Goal: Task Accomplishment & Management: Use online tool/utility

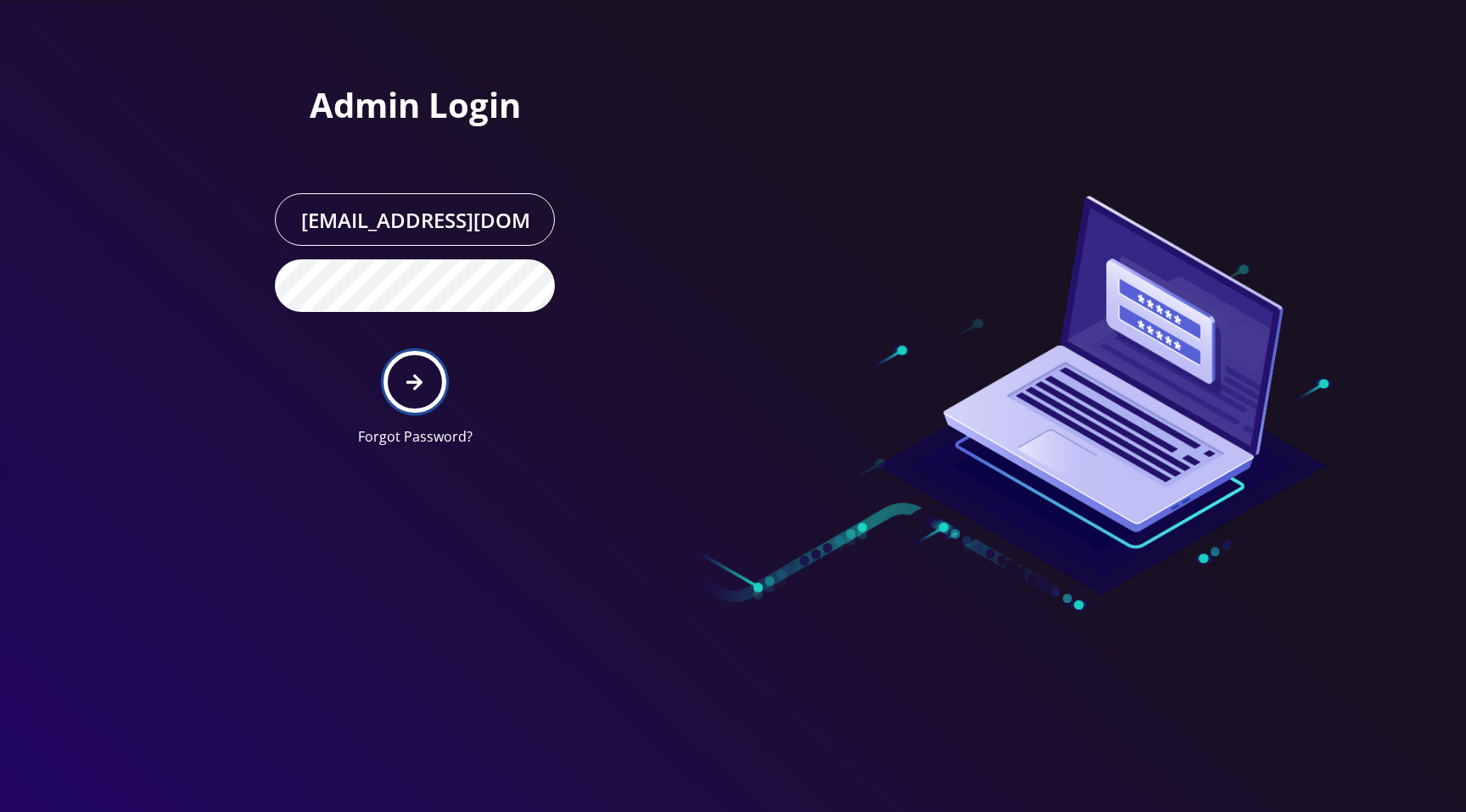
click at [404, 392] on button "submit" at bounding box center [414, 382] width 62 height 62
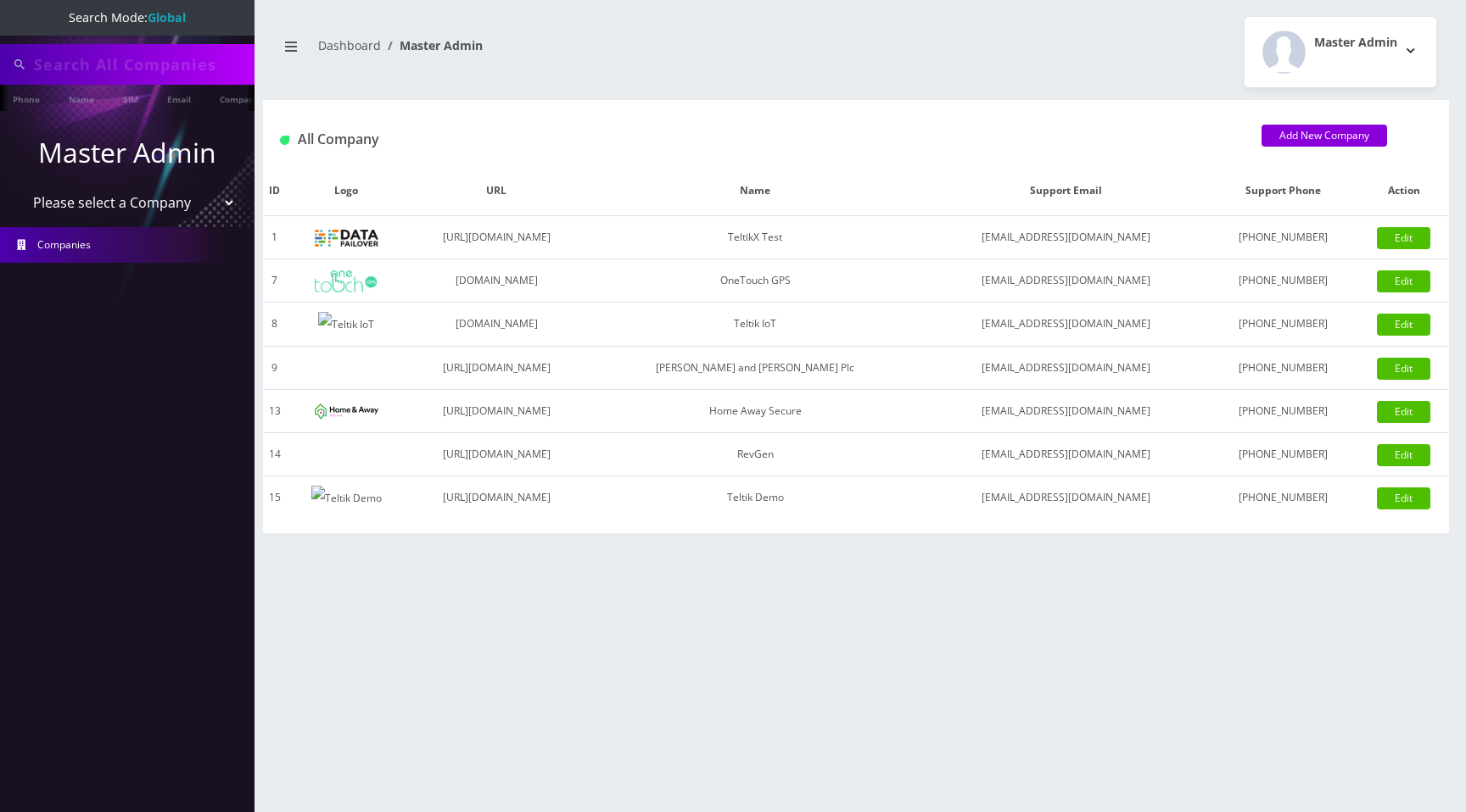
type input "[PERSON_NAME][EMAIL_ADDRESS][DOMAIN_NAME]"
click at [152, 200] on select "Please select a Company TeltikX Test OneTouch GPS Teltik IoT Hale and Serrano P…" at bounding box center [127, 203] width 216 height 32
select select "1"
click at [19, 188] on select "Please select a Company TeltikX Test OneTouch GPS Teltik IoT Hale and Serrano P…" at bounding box center [127, 203] width 216 height 32
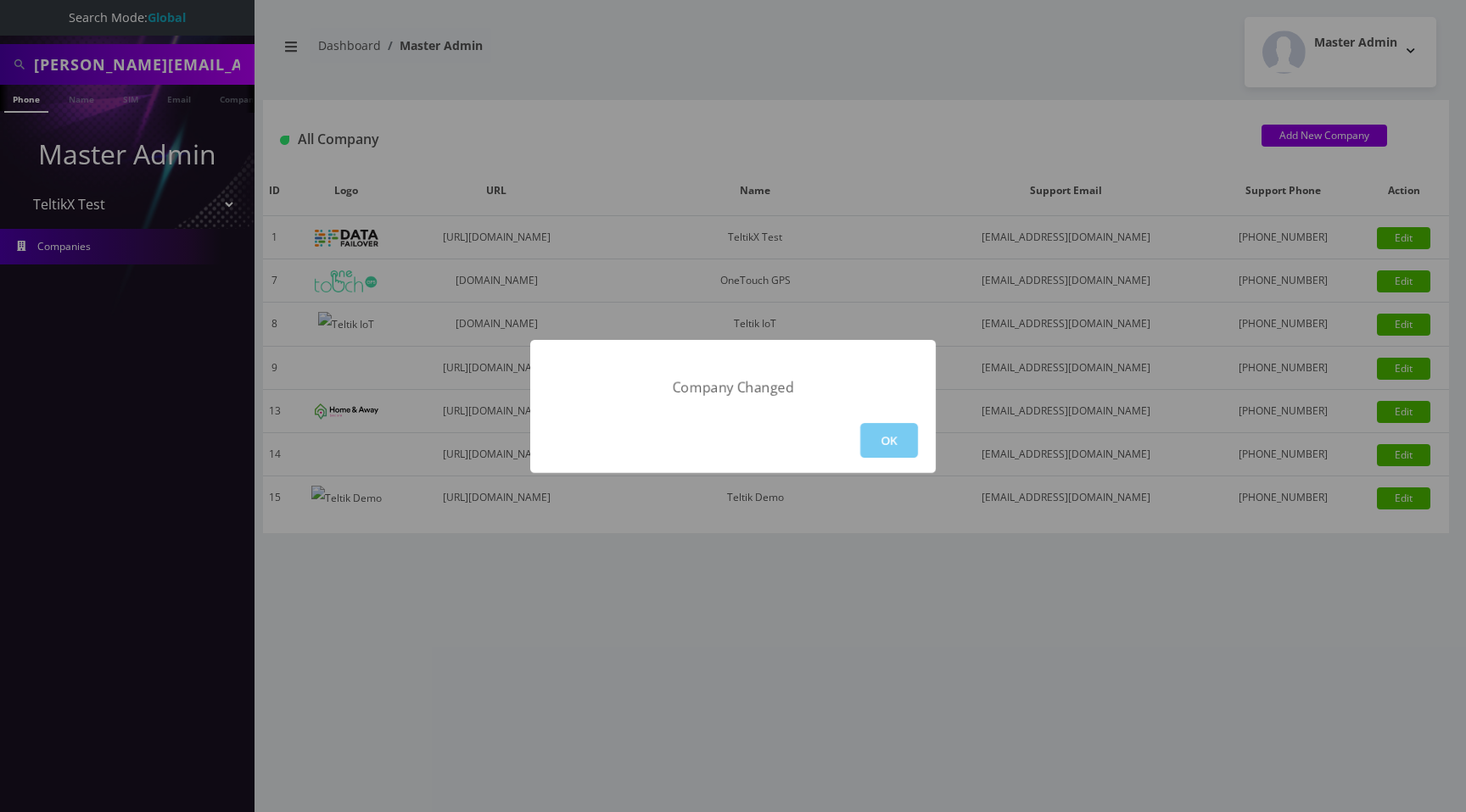
click at [892, 444] on button "OK" at bounding box center [888, 441] width 58 height 35
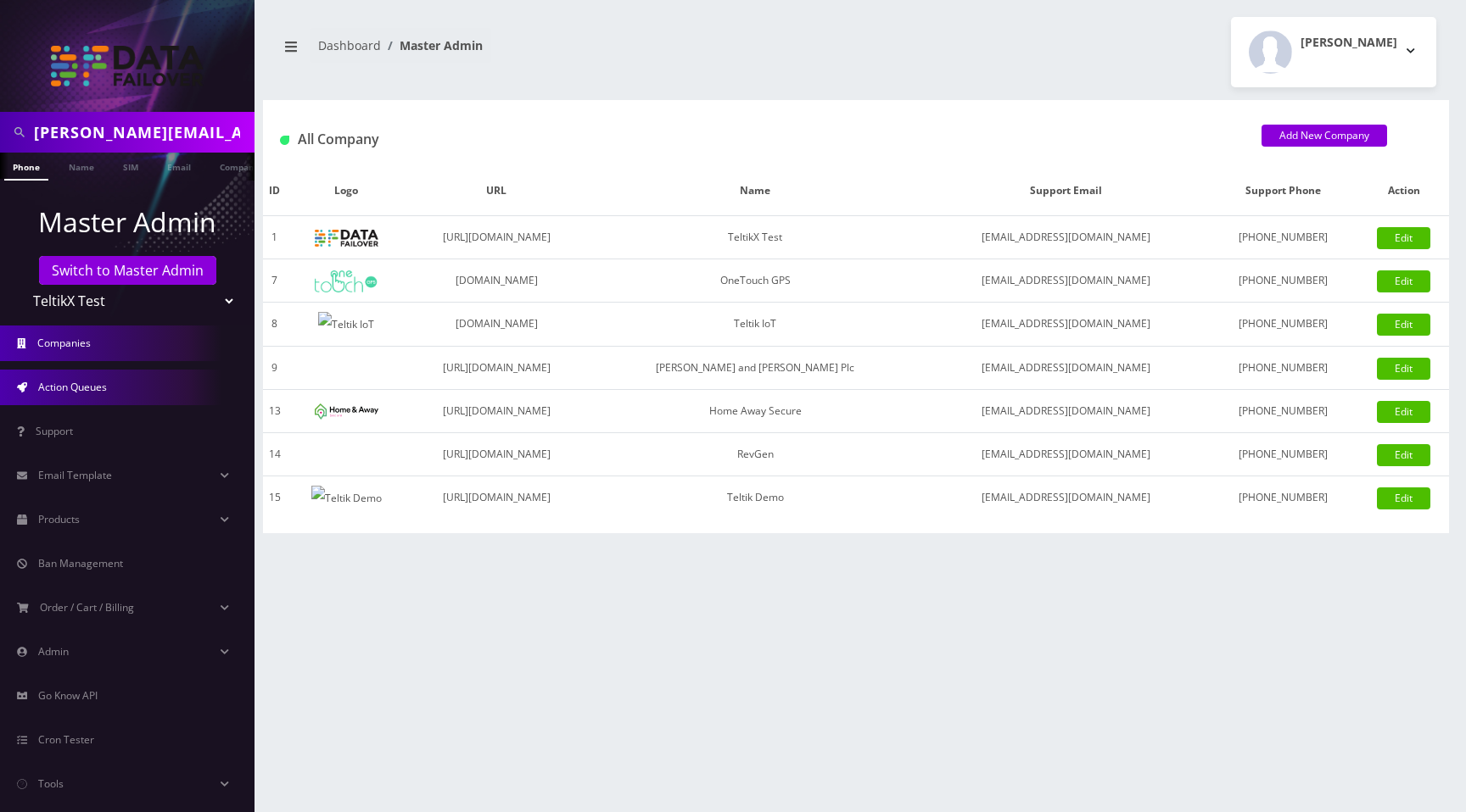
click at [110, 380] on link "Action Queues" at bounding box center [127, 387] width 255 height 36
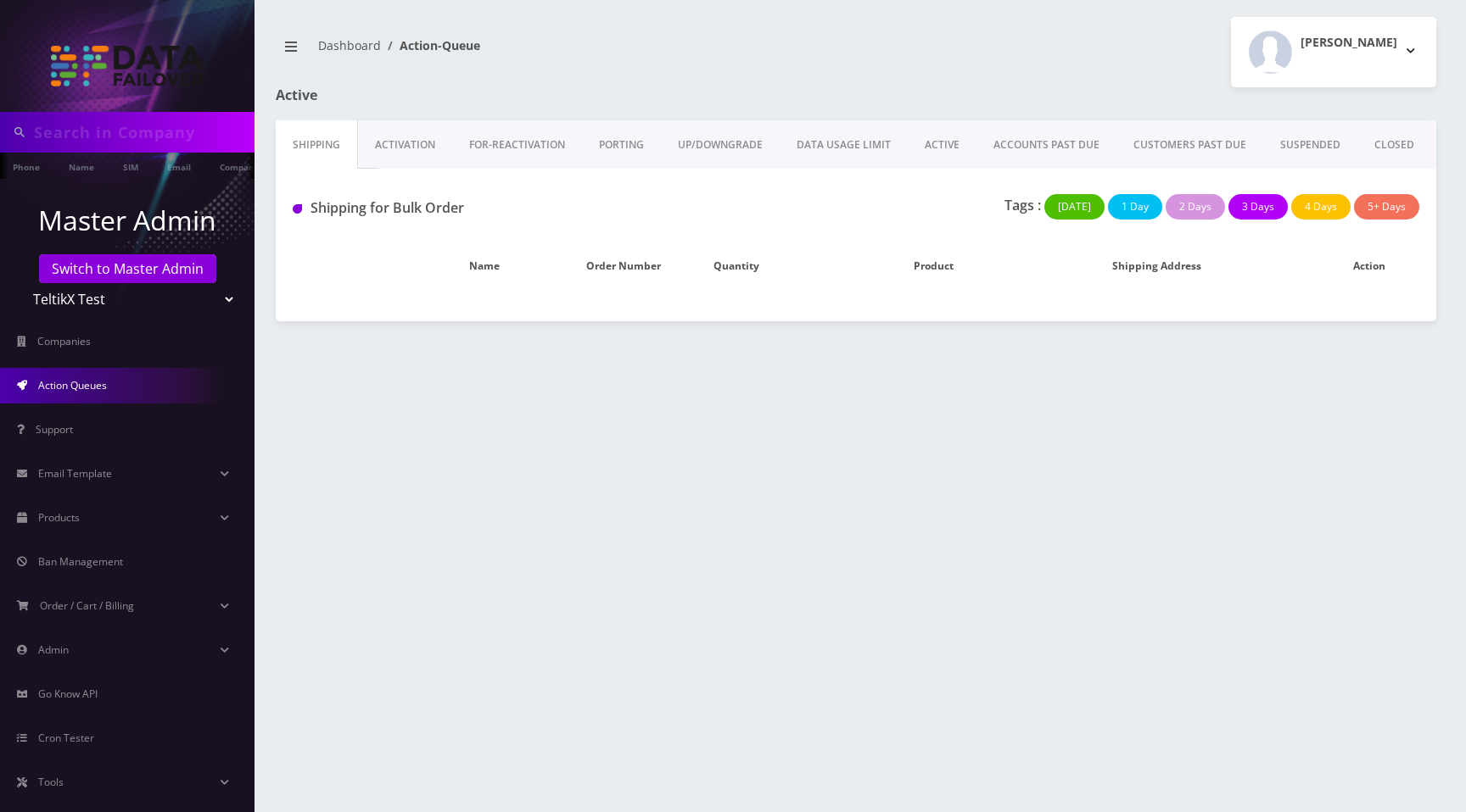
type input "[PERSON_NAME][EMAIL_ADDRESS][DOMAIN_NAME]"
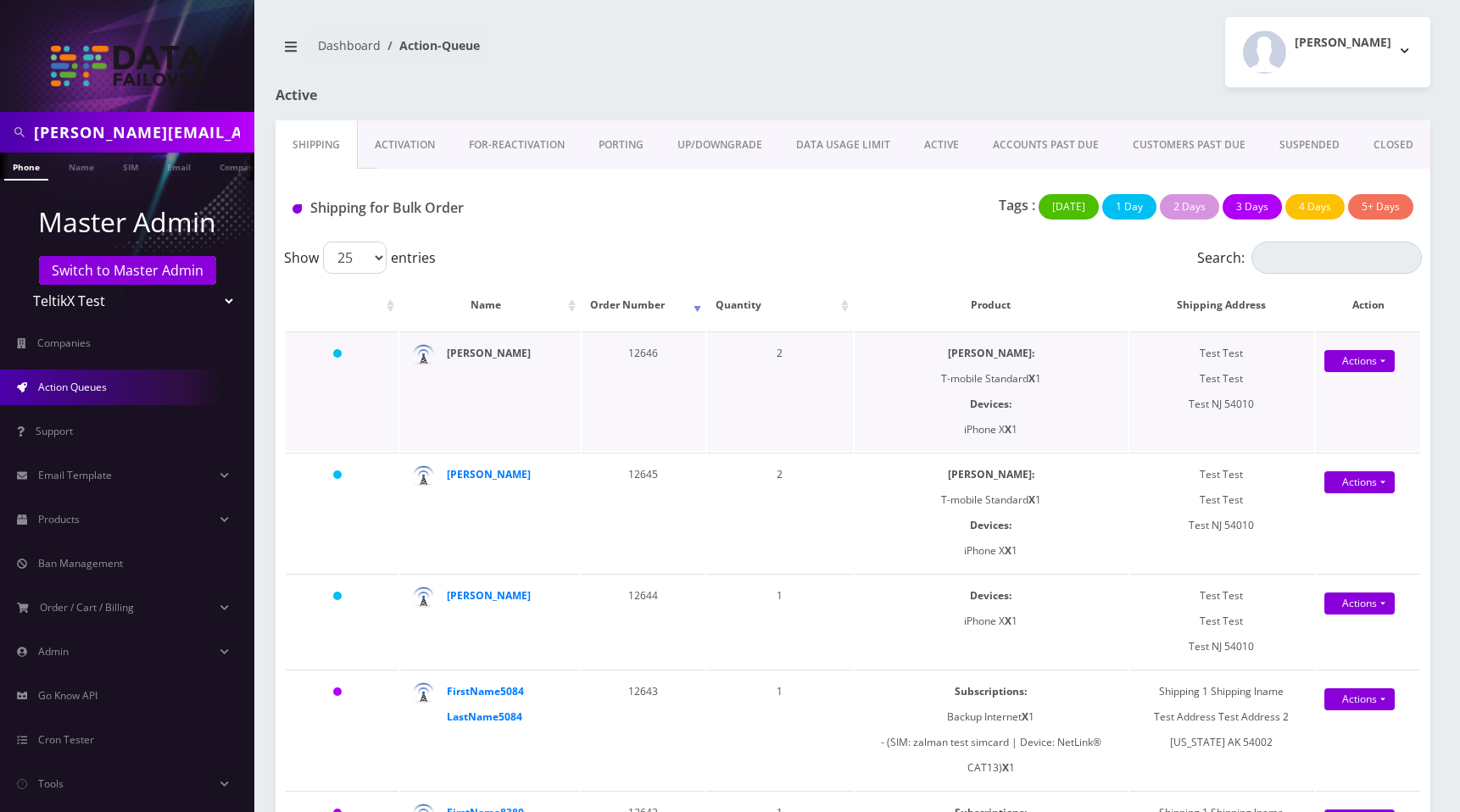
click at [497, 357] on strong "[PERSON_NAME]" at bounding box center [489, 353] width 84 height 15
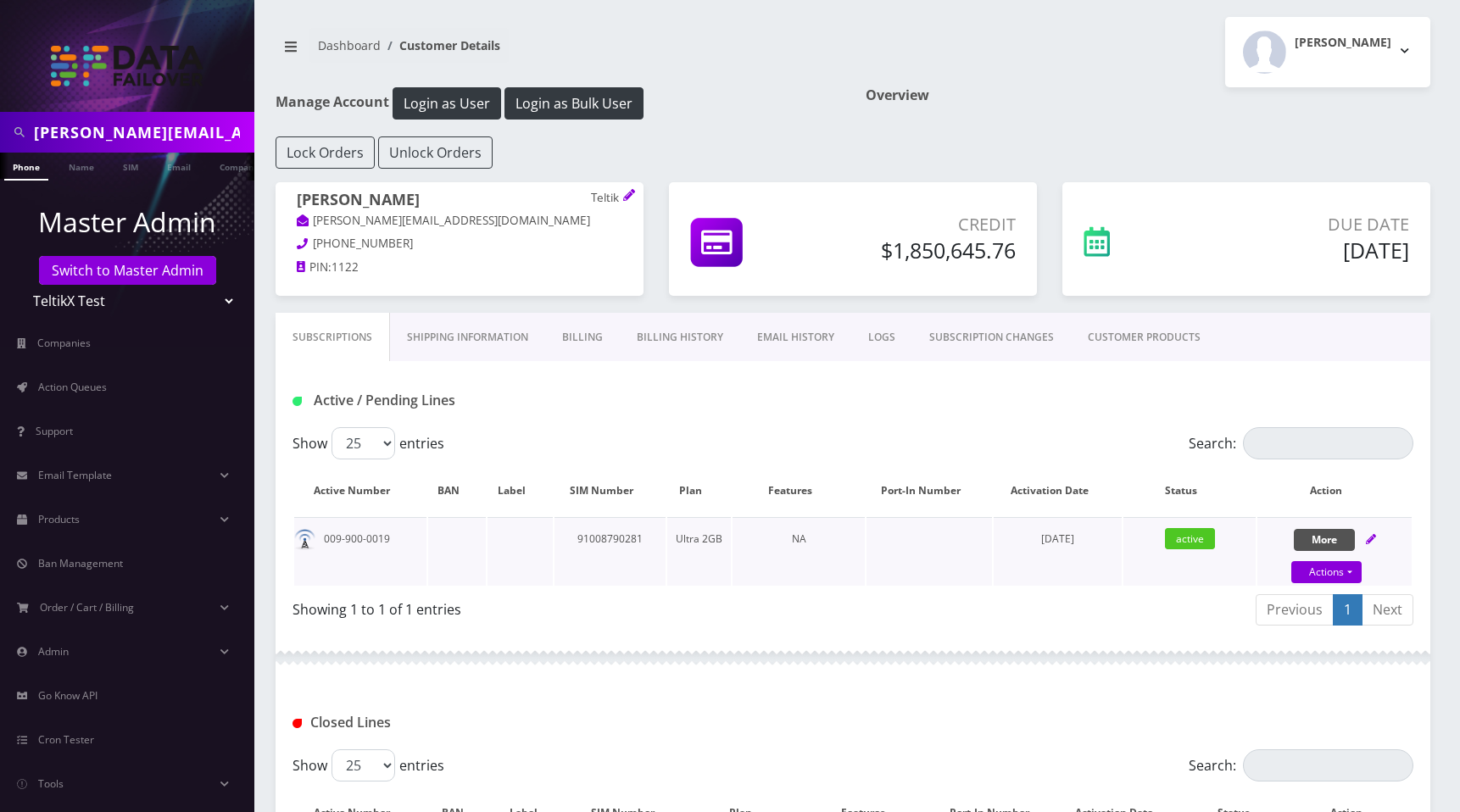
click at [1335, 538] on button "More" at bounding box center [1324, 540] width 61 height 22
select select "Ultra"
select select "205"
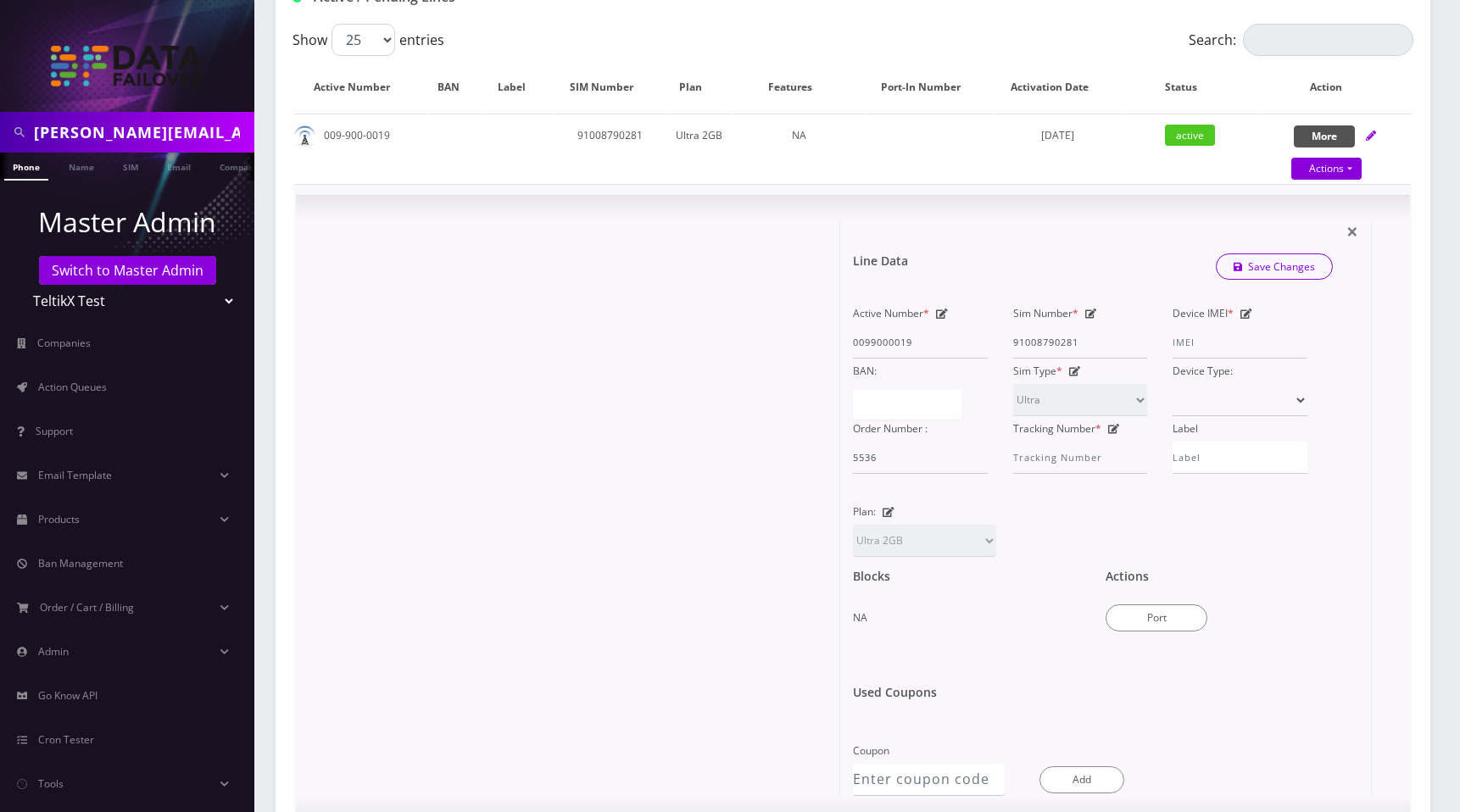
scroll to position [430, 0]
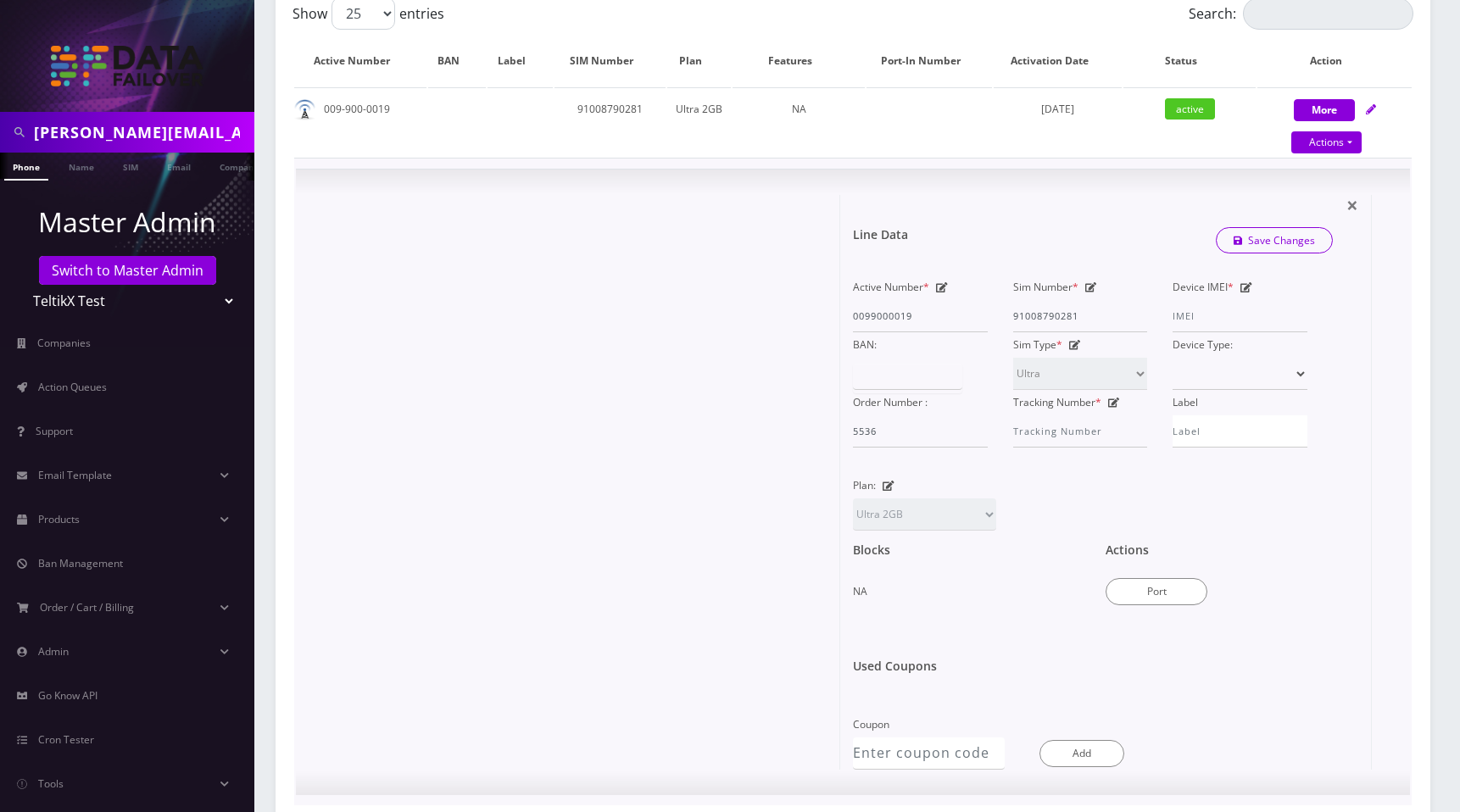
click at [873, 379] on div at bounding box center [907, 379] width 109 height 29
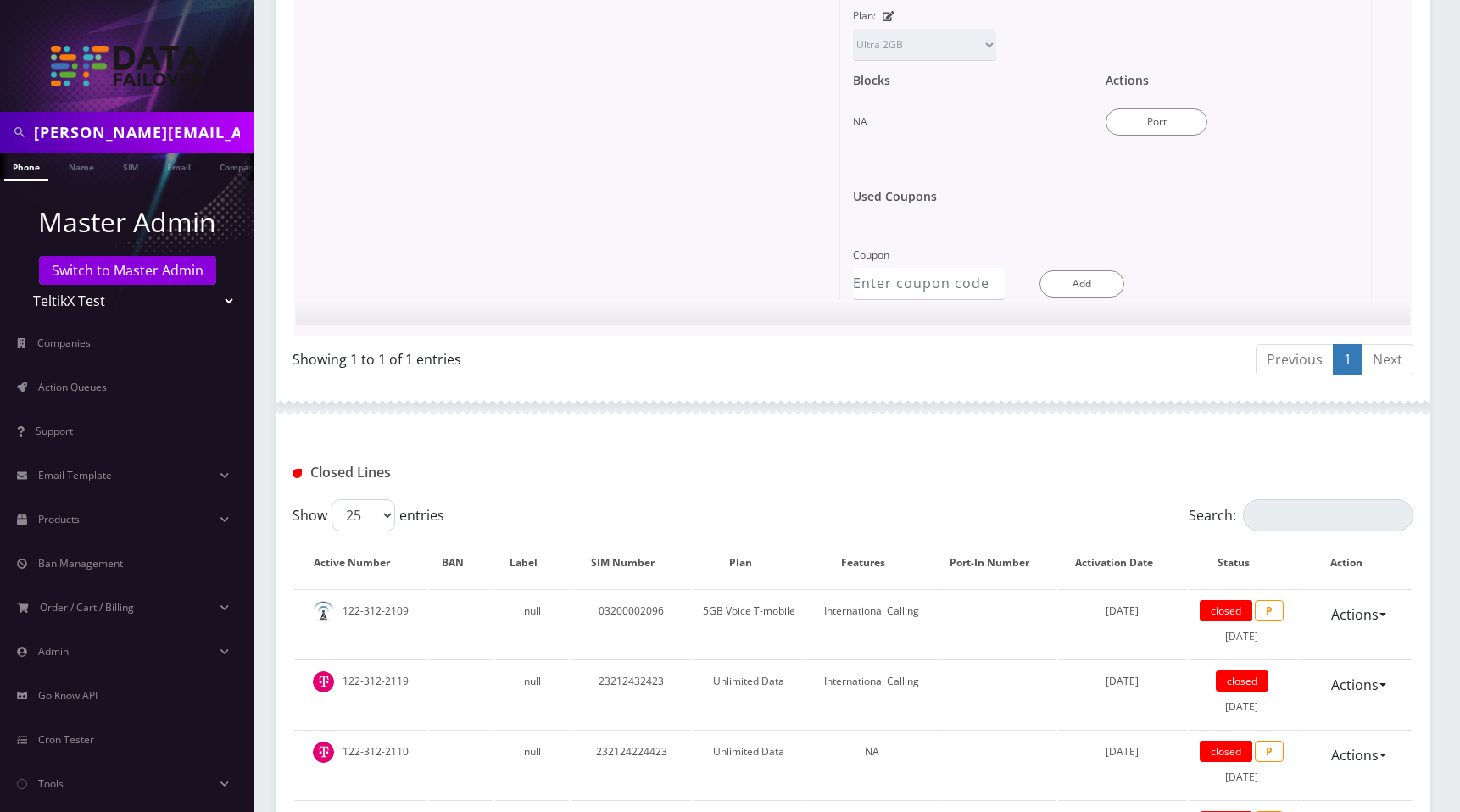
scroll to position [0, 0]
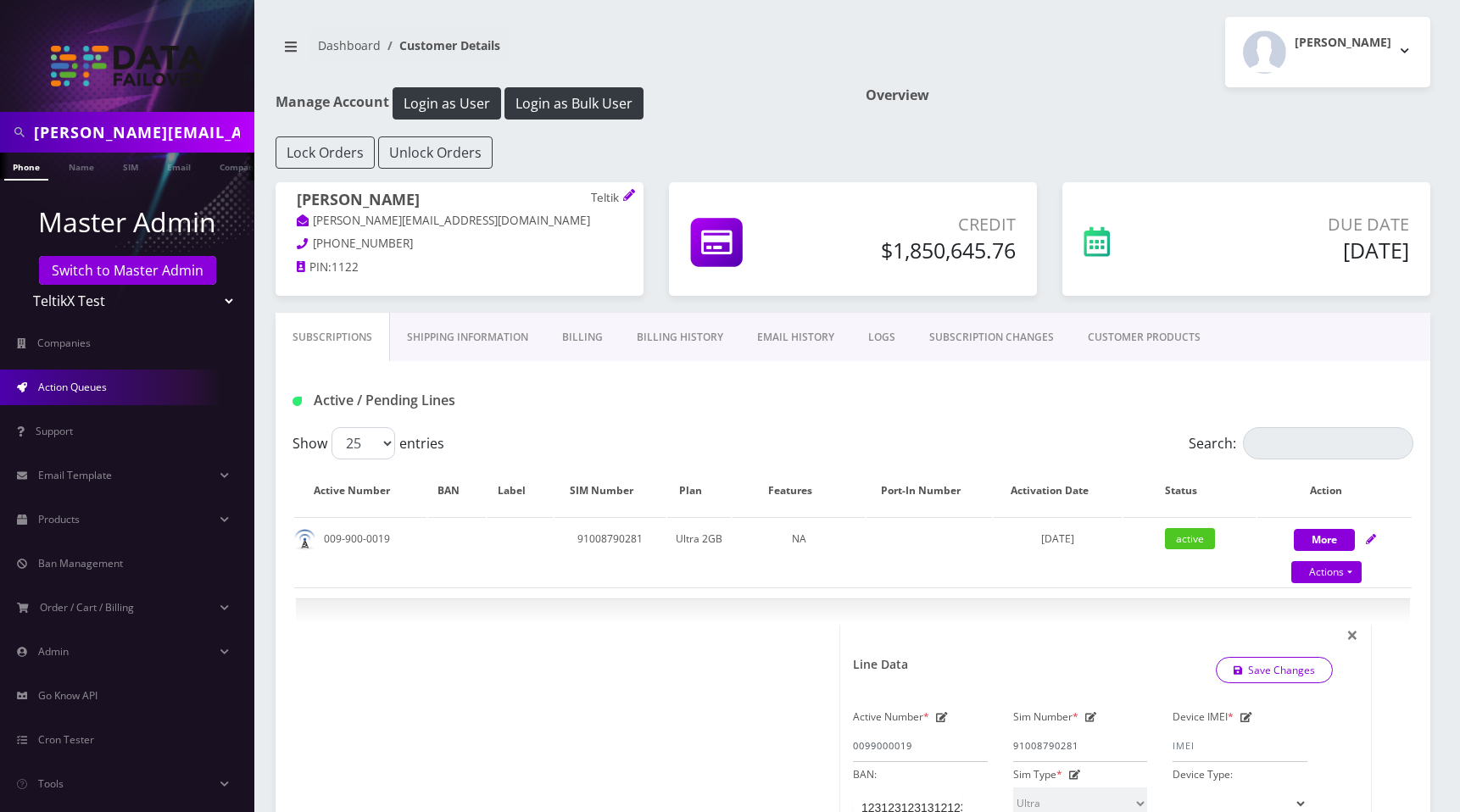
click at [83, 388] on span "Action Queues" at bounding box center [72, 387] width 69 height 15
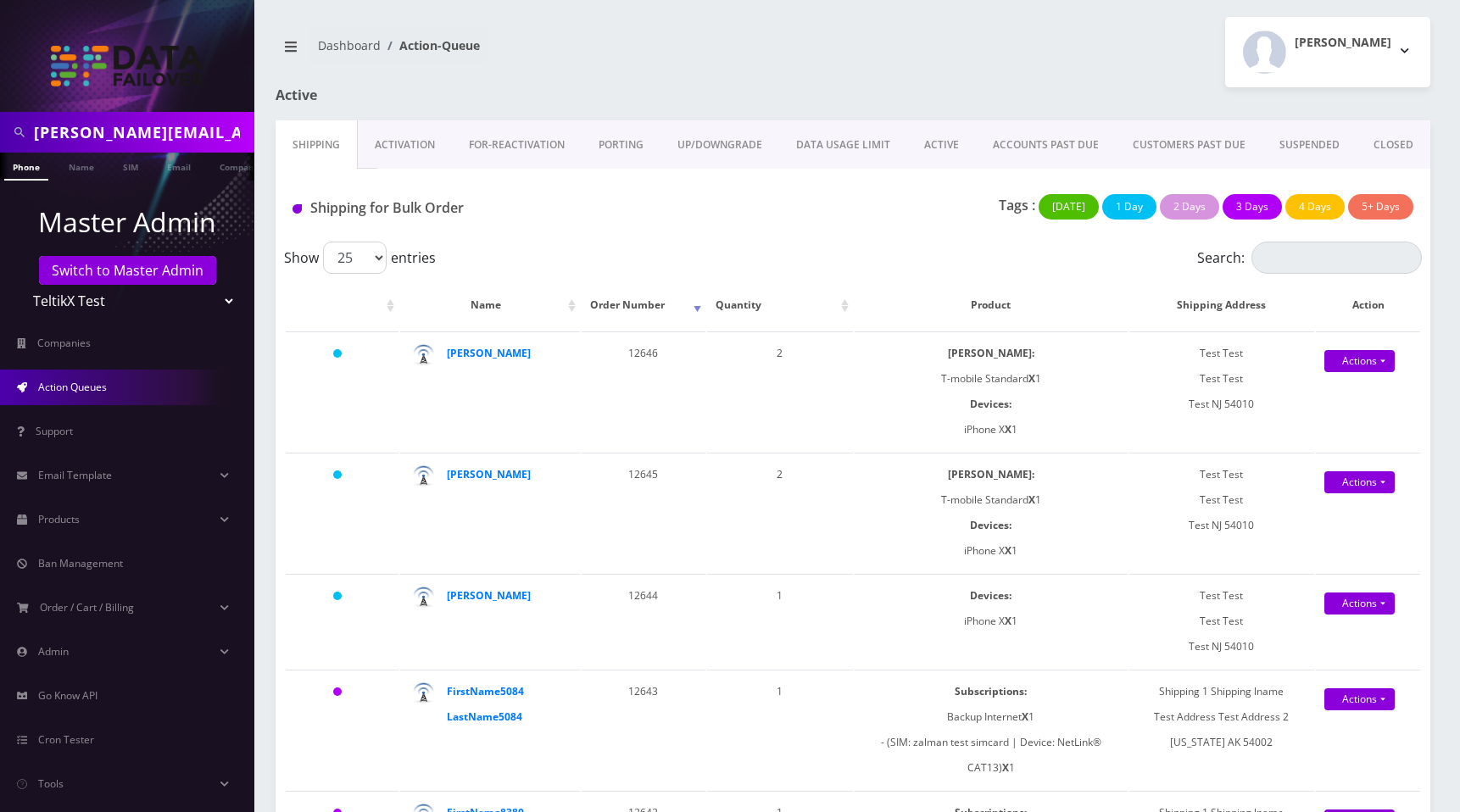
click at [1060, 147] on link "ACCOUNTS PAST DUE" at bounding box center [1046, 145] width 140 height 49
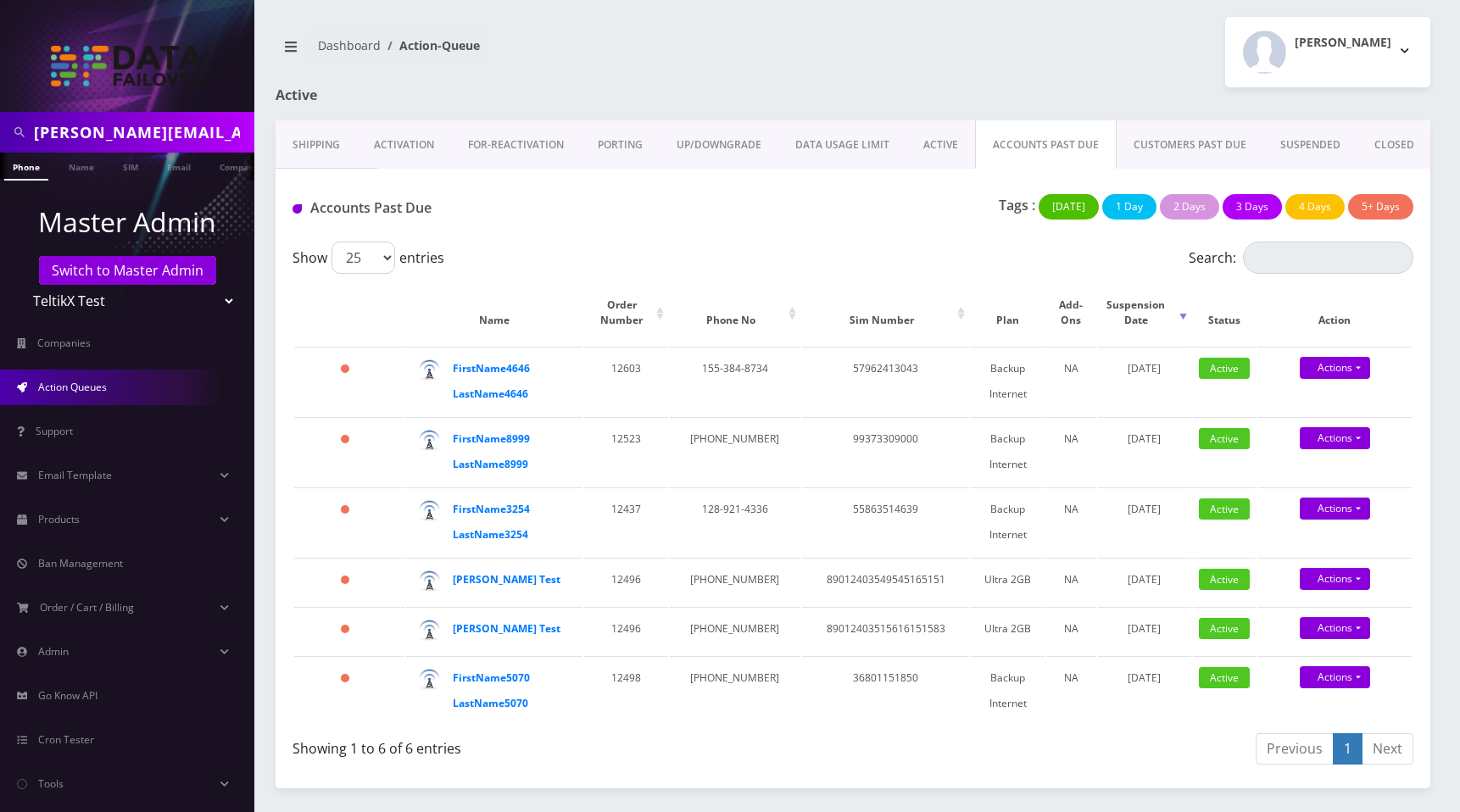
click at [691, 137] on link "UP/DOWNGRADE" at bounding box center [719, 145] width 119 height 49
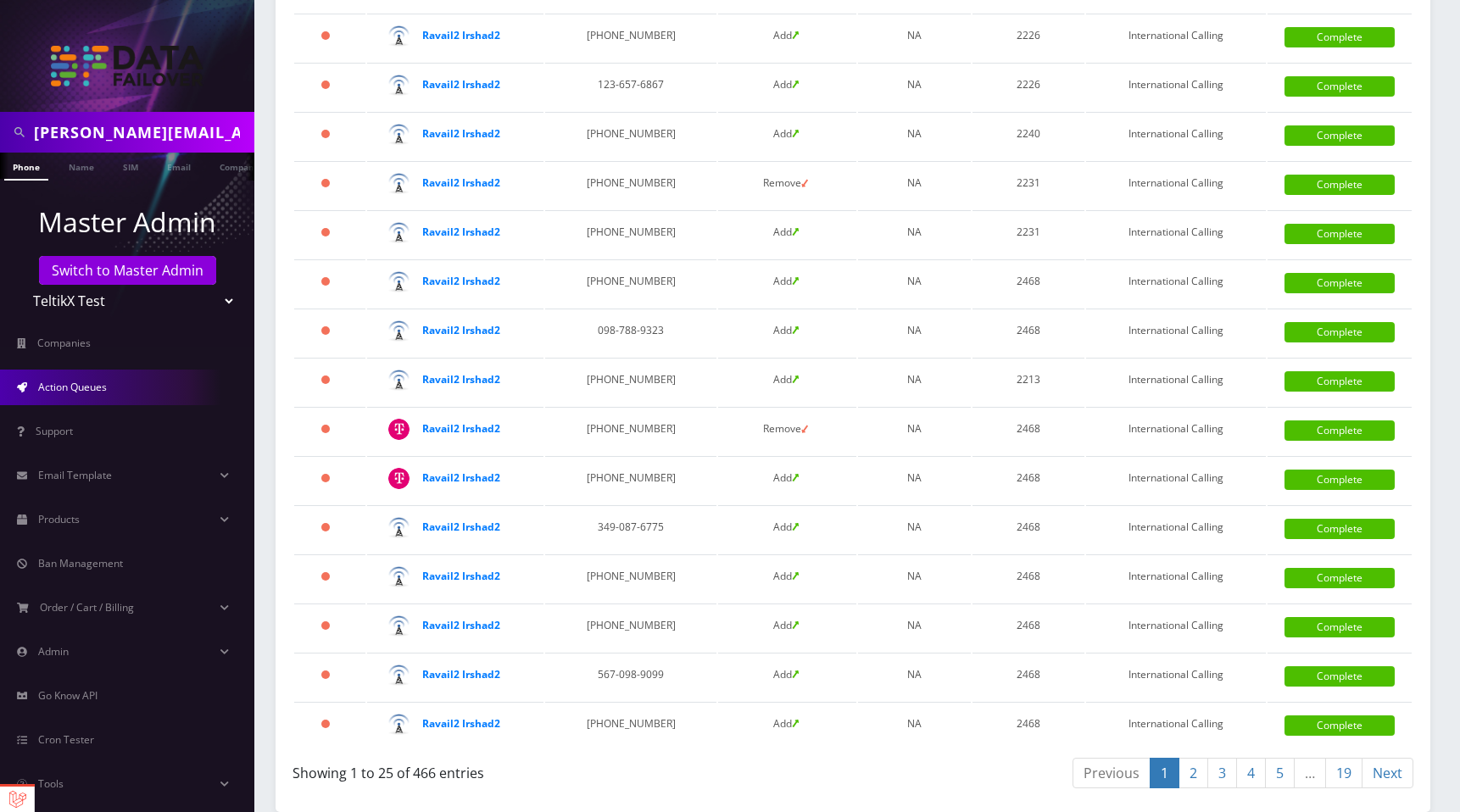
scroll to position [3308, 0]
click at [1353, 576] on link "Complete" at bounding box center [1340, 578] width 110 height 20
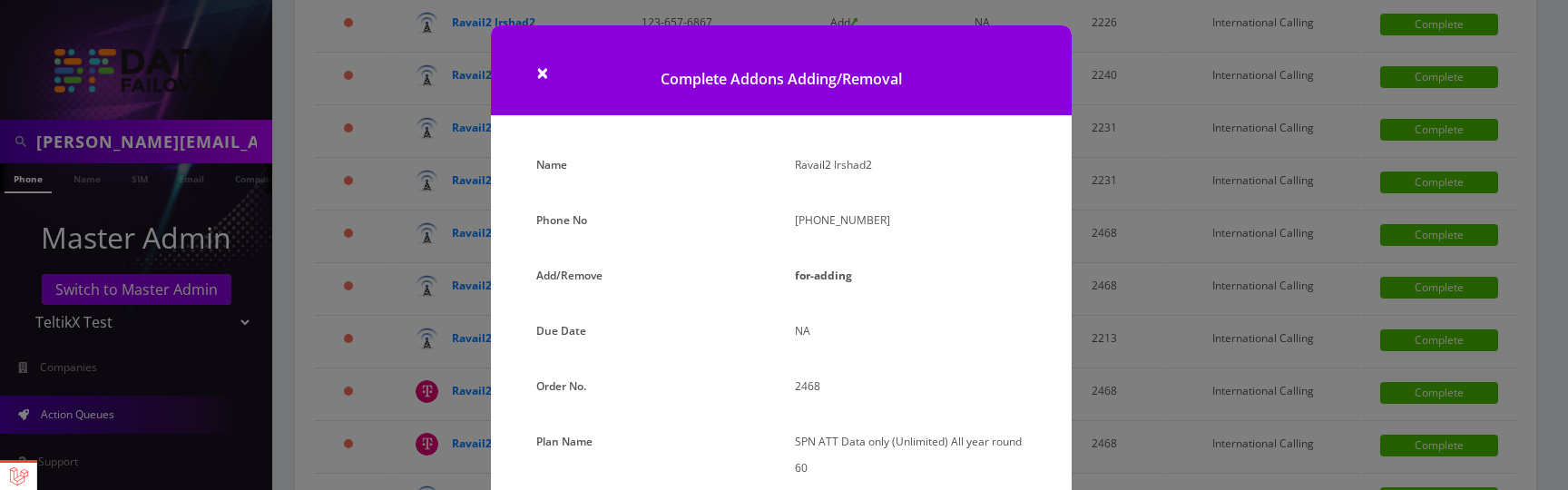
scroll to position [214, 0]
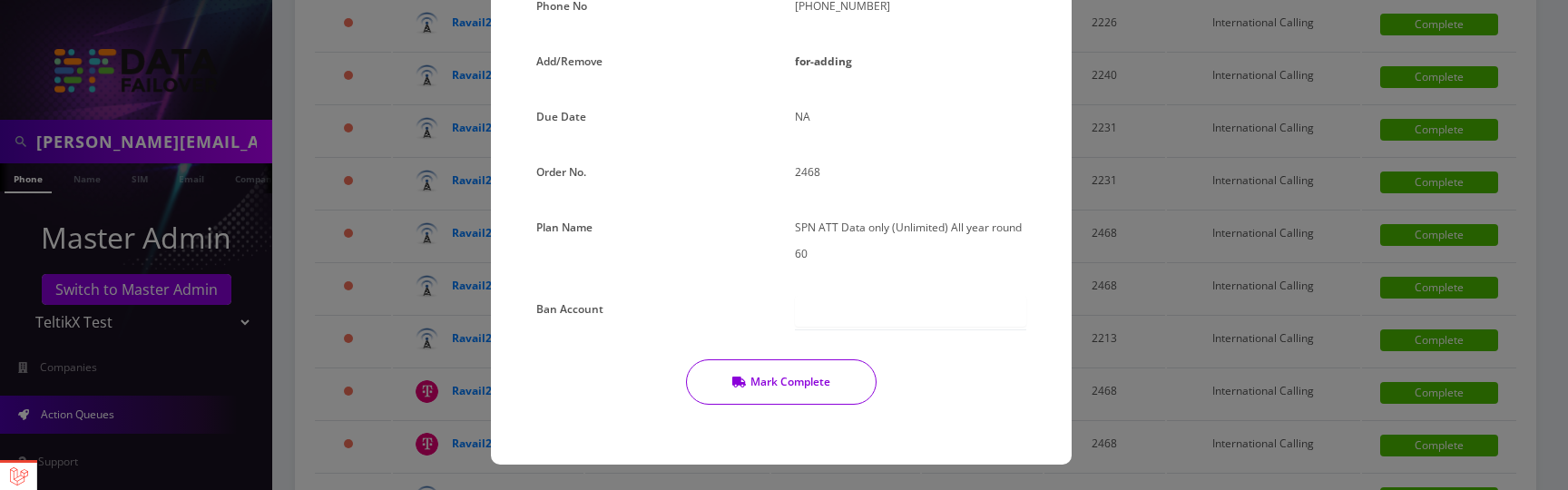
click at [807, 392] on button "Mark Complete" at bounding box center [781, 381] width 190 height 45
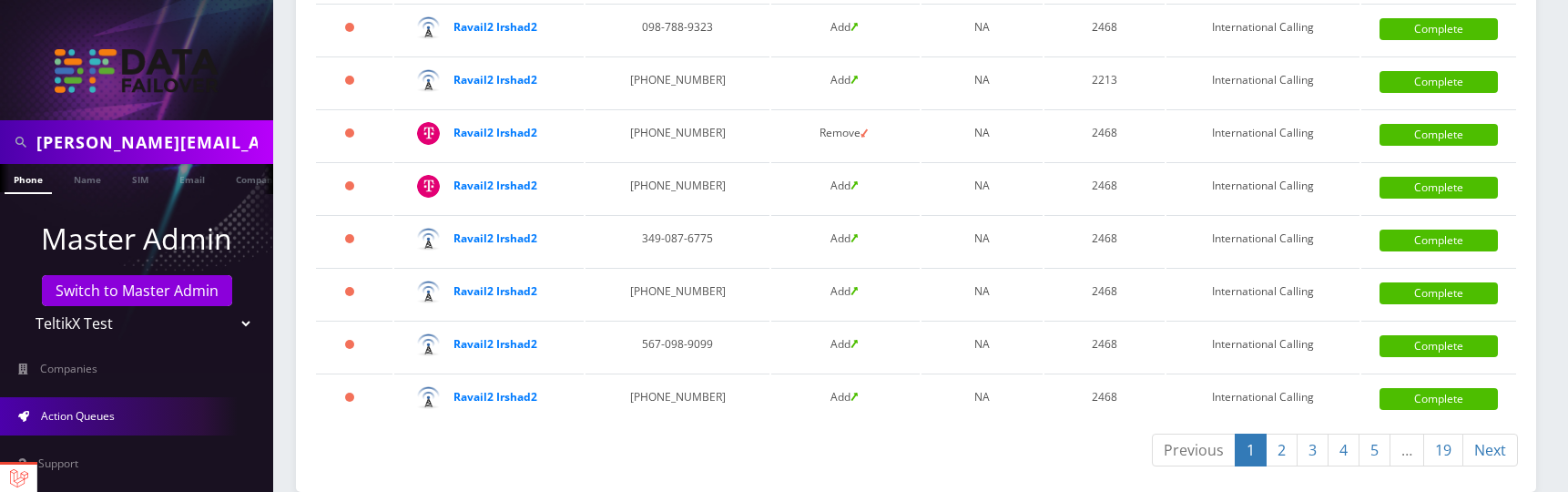
scroll to position [3879, 0]
click at [1444, 405] on link "Complete" at bounding box center [1439, 399] width 118 height 22
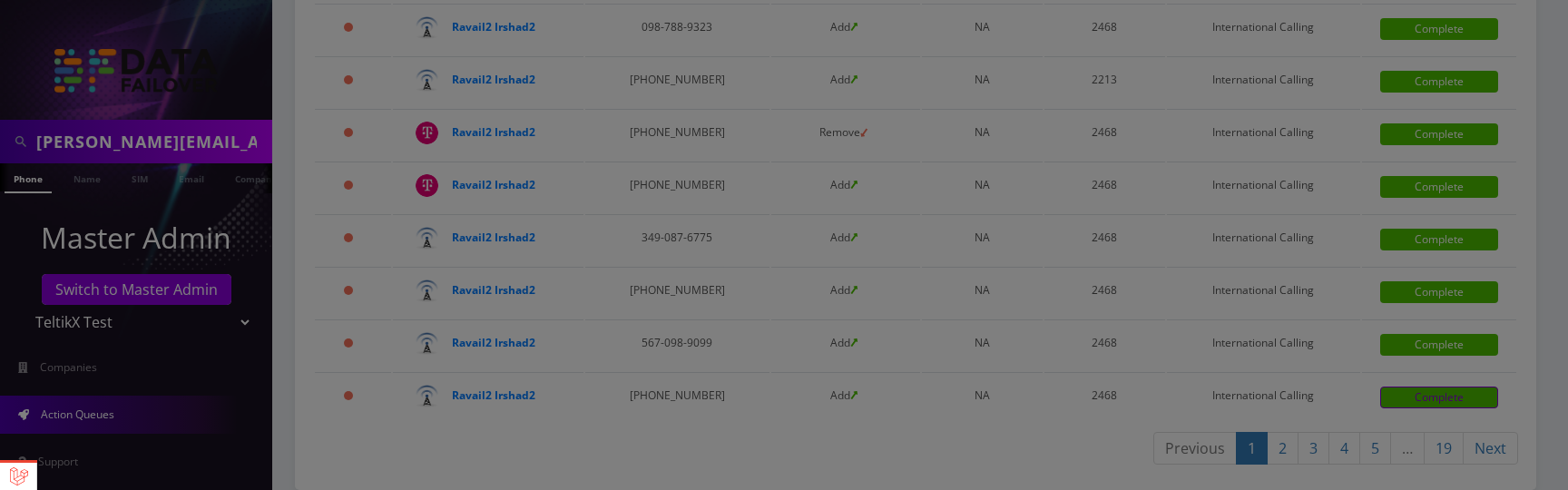
scroll to position [0, 0]
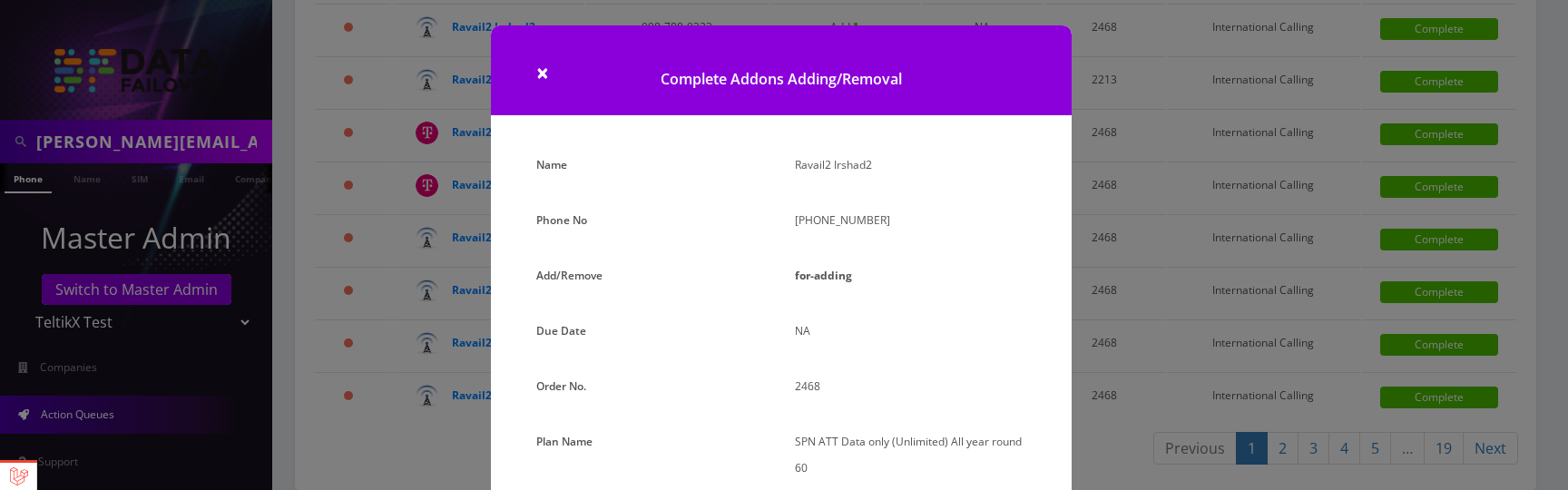
click at [862, 284] on p "for-adding" at bounding box center [910, 274] width 231 height 26
click at [861, 272] on p "for-adding" at bounding box center [910, 274] width 231 height 26
click at [830, 328] on p "NA" at bounding box center [910, 330] width 231 height 26
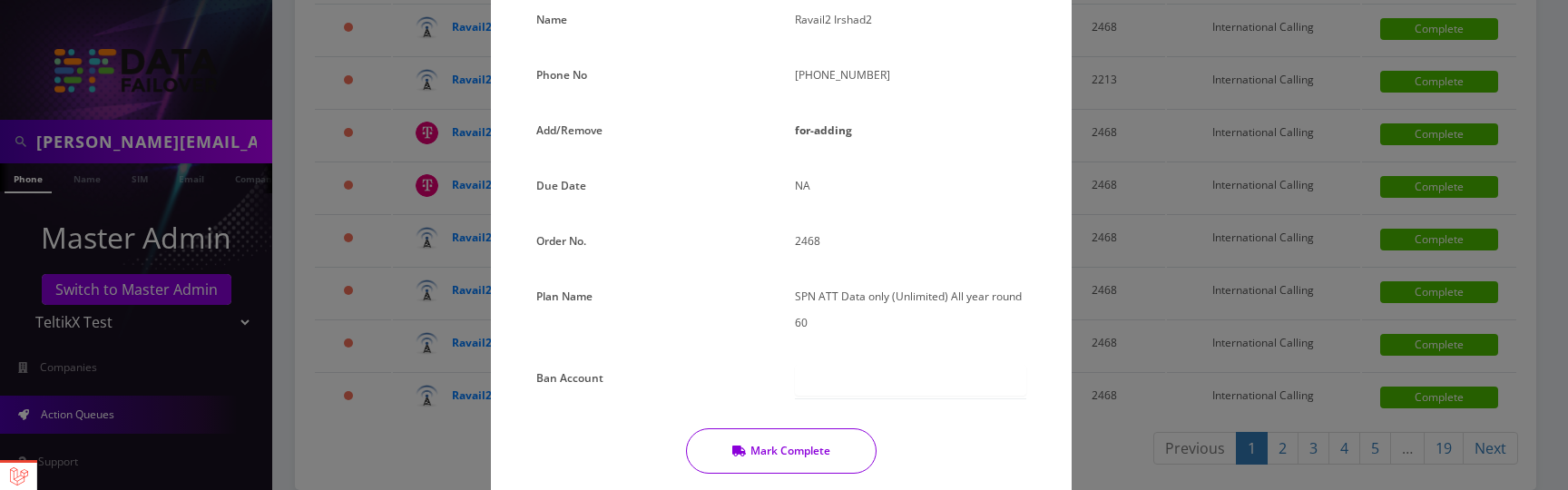
scroll to position [214, 0]
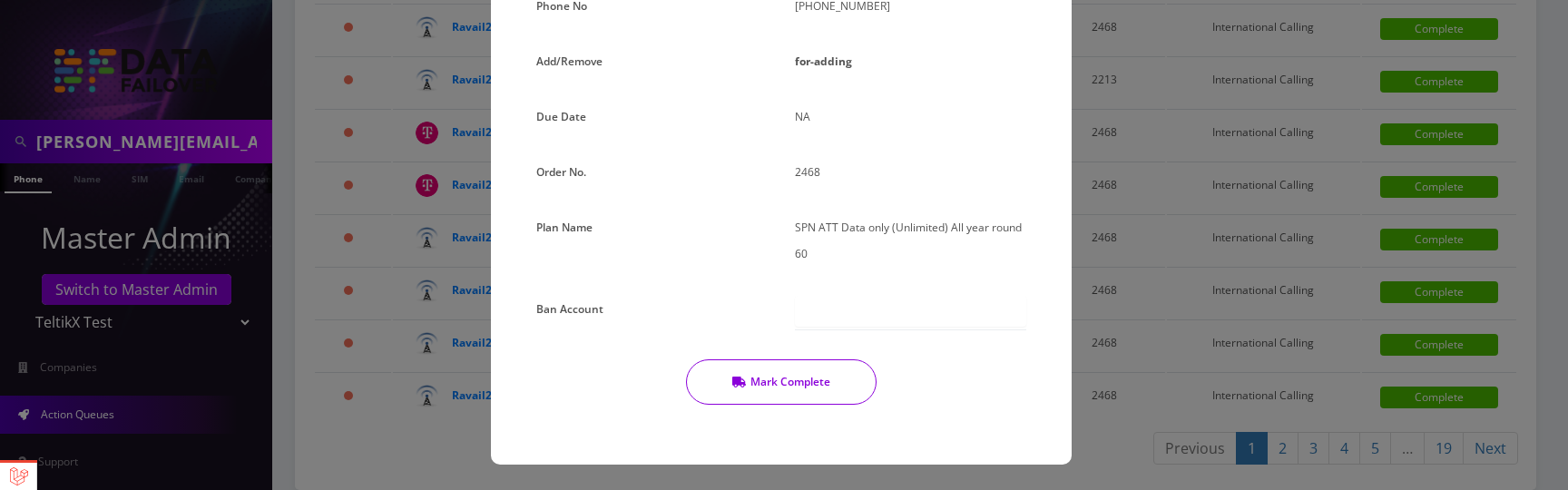
click at [797, 382] on button "Mark Complete" at bounding box center [781, 381] width 190 height 45
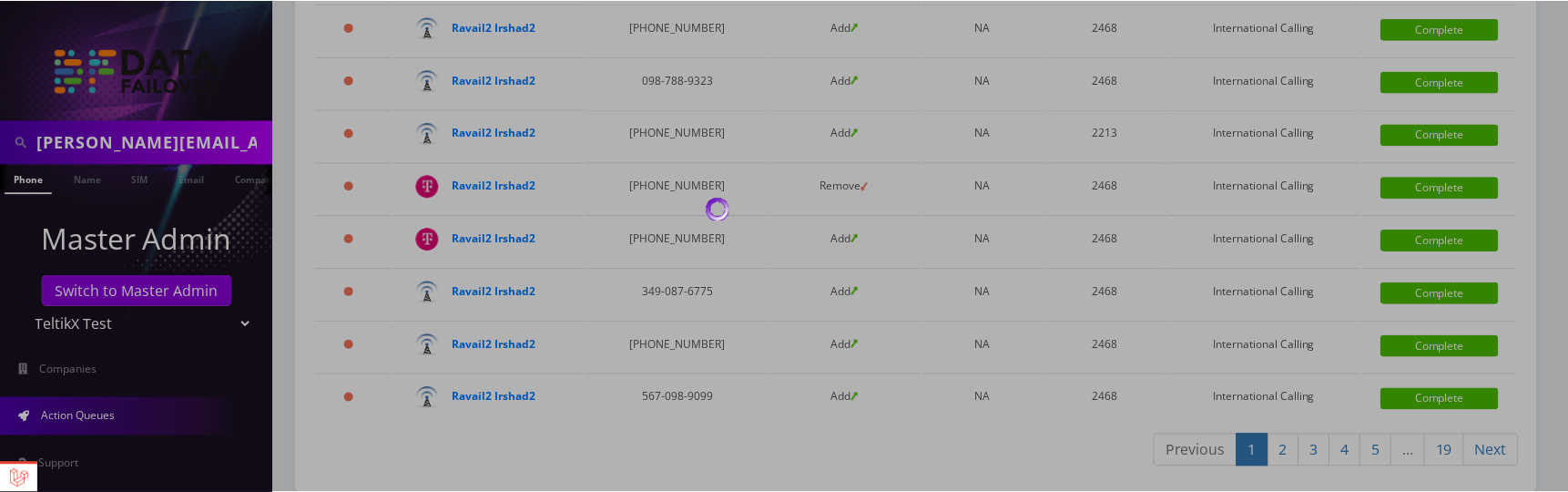
scroll to position [3826, 0]
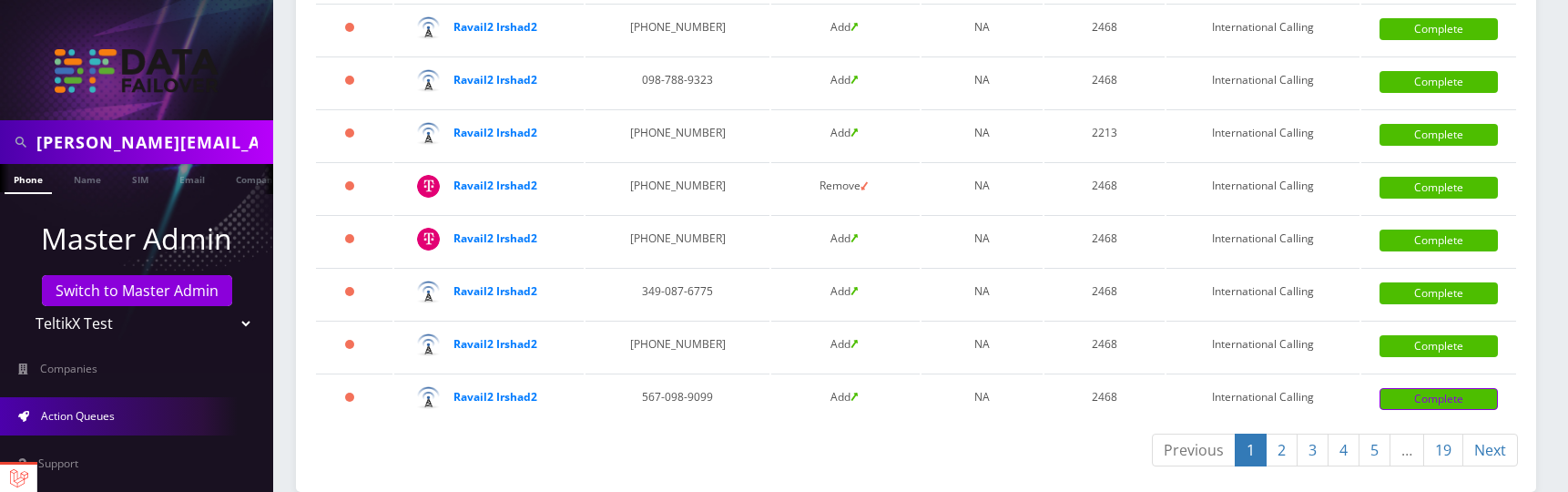
click at [1476, 407] on link "Complete" at bounding box center [1439, 399] width 118 height 22
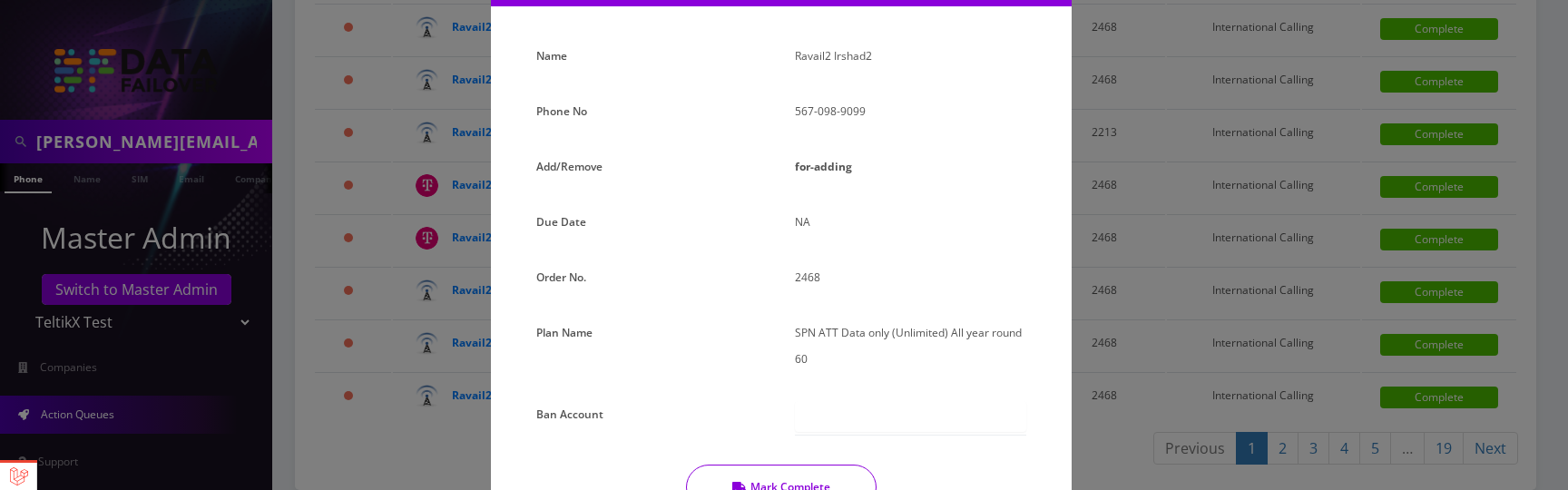
scroll to position [214, 0]
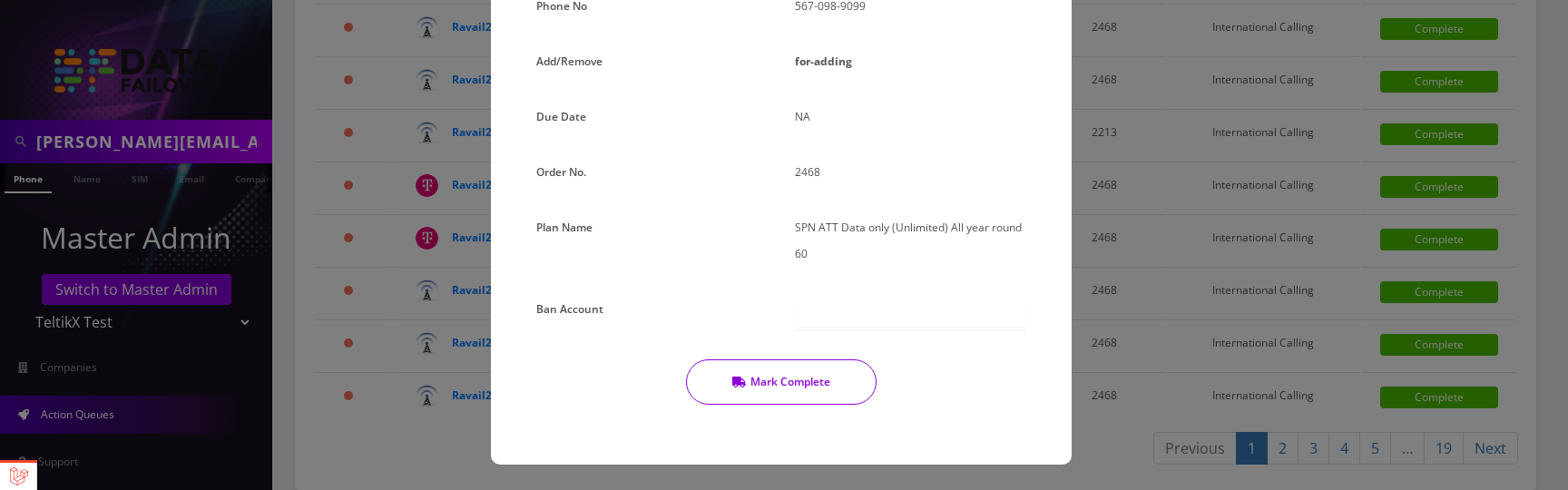
click at [790, 387] on button "Mark Complete" at bounding box center [781, 381] width 190 height 45
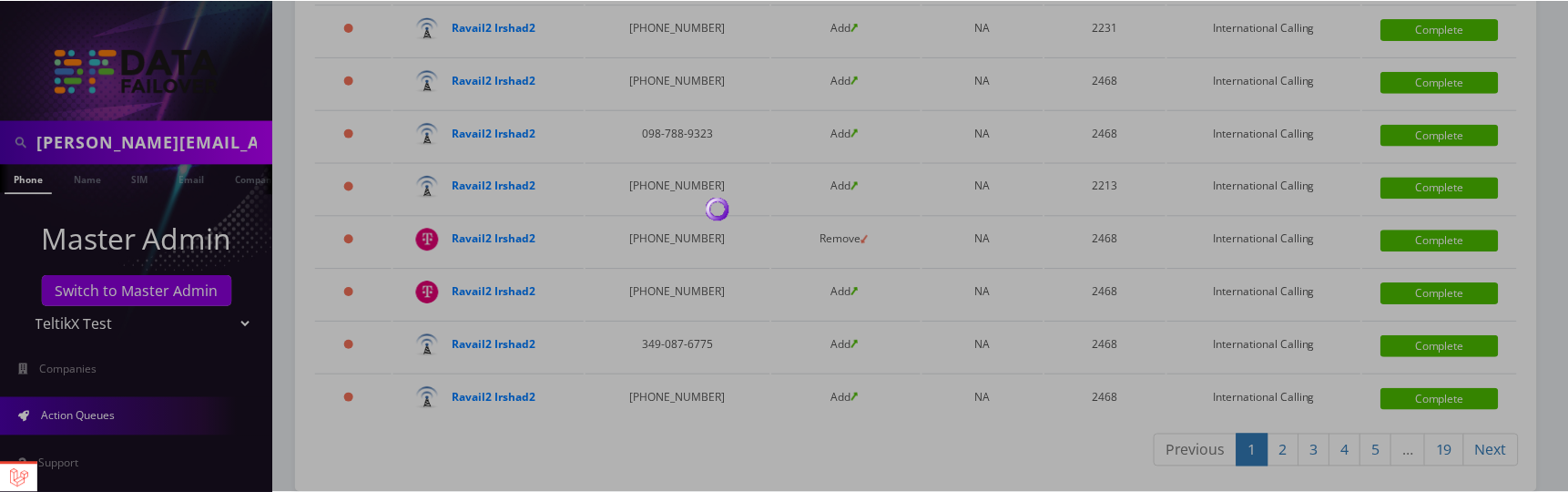
scroll to position [3774, 0]
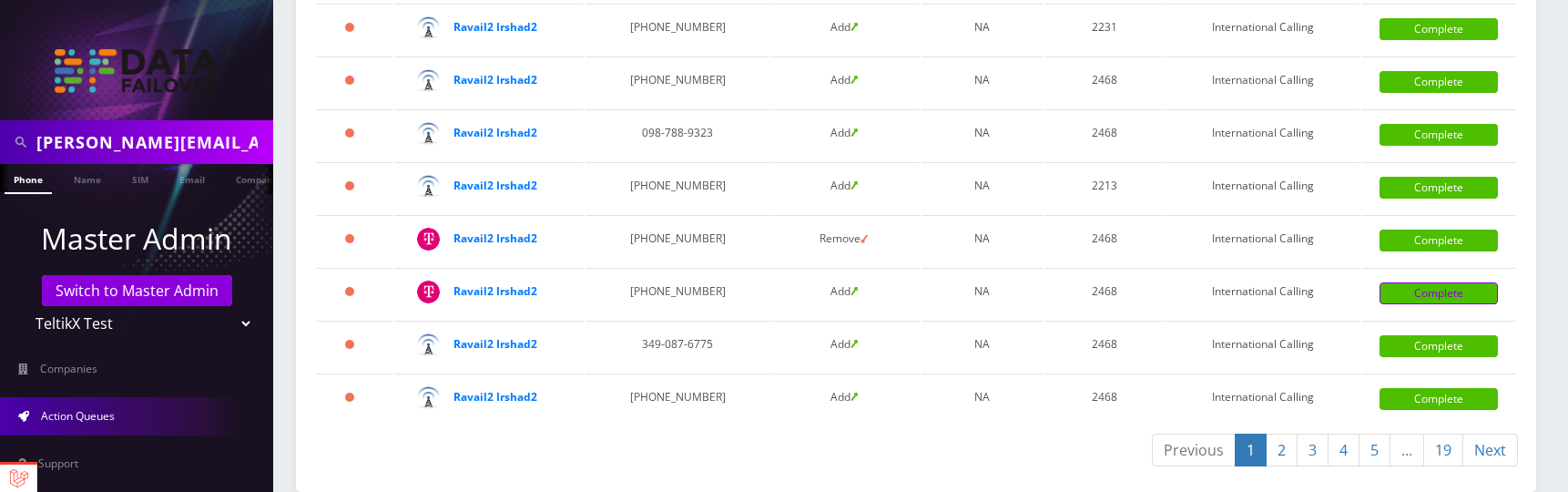
click at [1436, 298] on link "Complete" at bounding box center [1439, 293] width 118 height 22
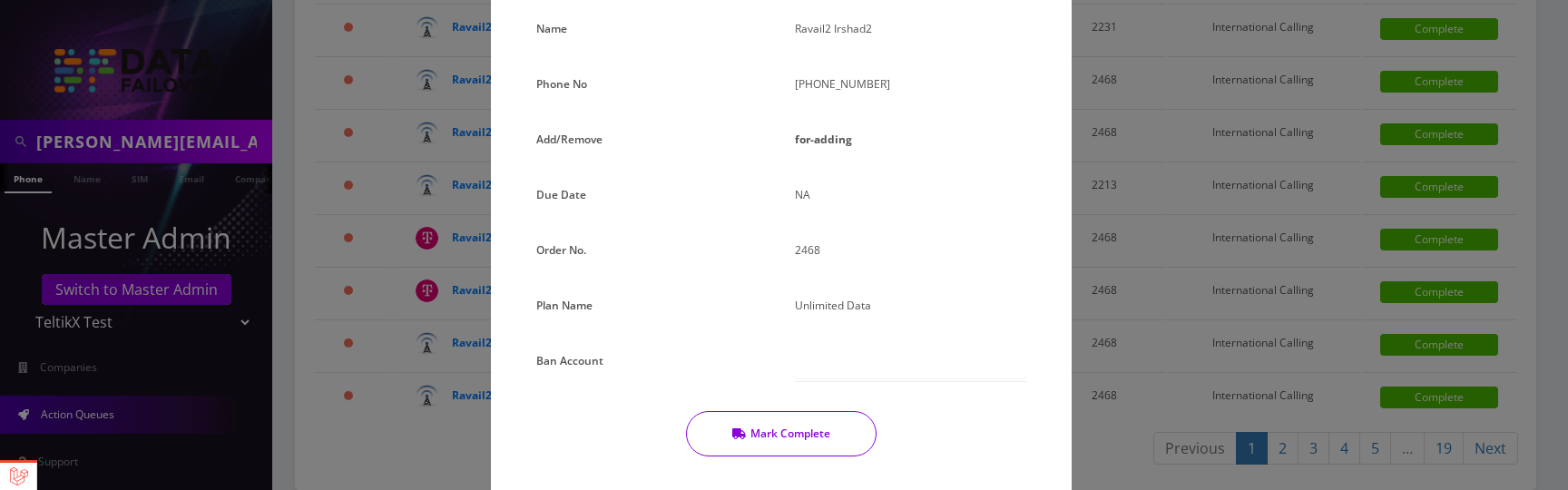
scroll to position [187, 0]
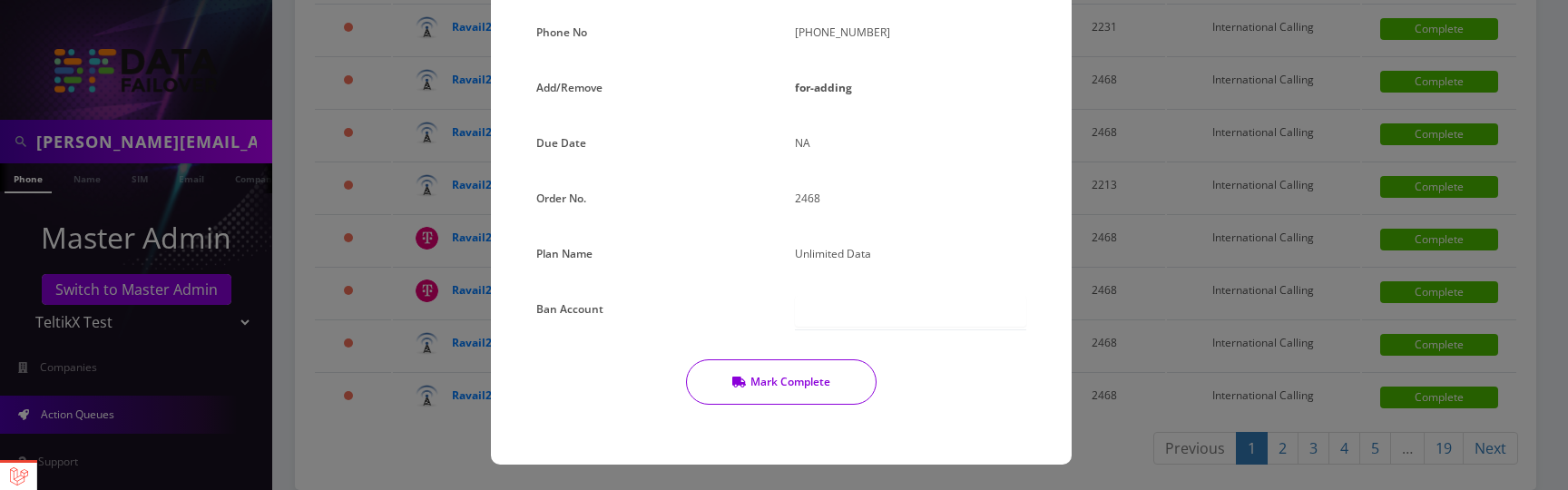
click at [784, 380] on button "Mark Complete" at bounding box center [781, 381] width 190 height 45
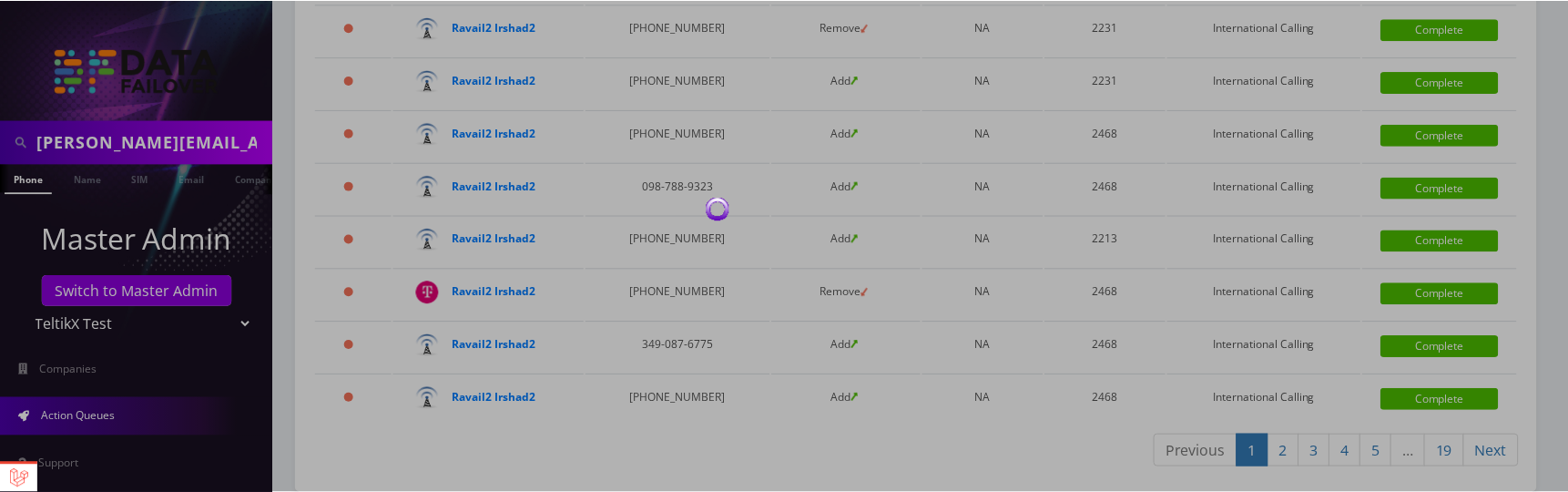
scroll to position [3721, 0]
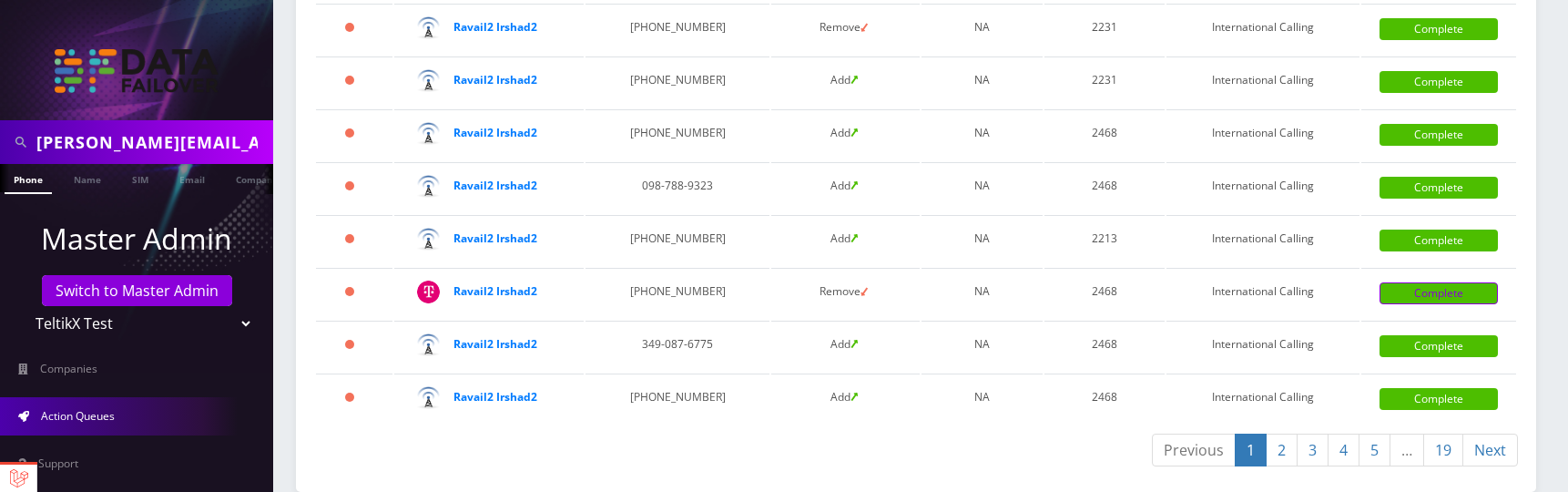
click at [1422, 298] on link "Complete" at bounding box center [1439, 293] width 118 height 22
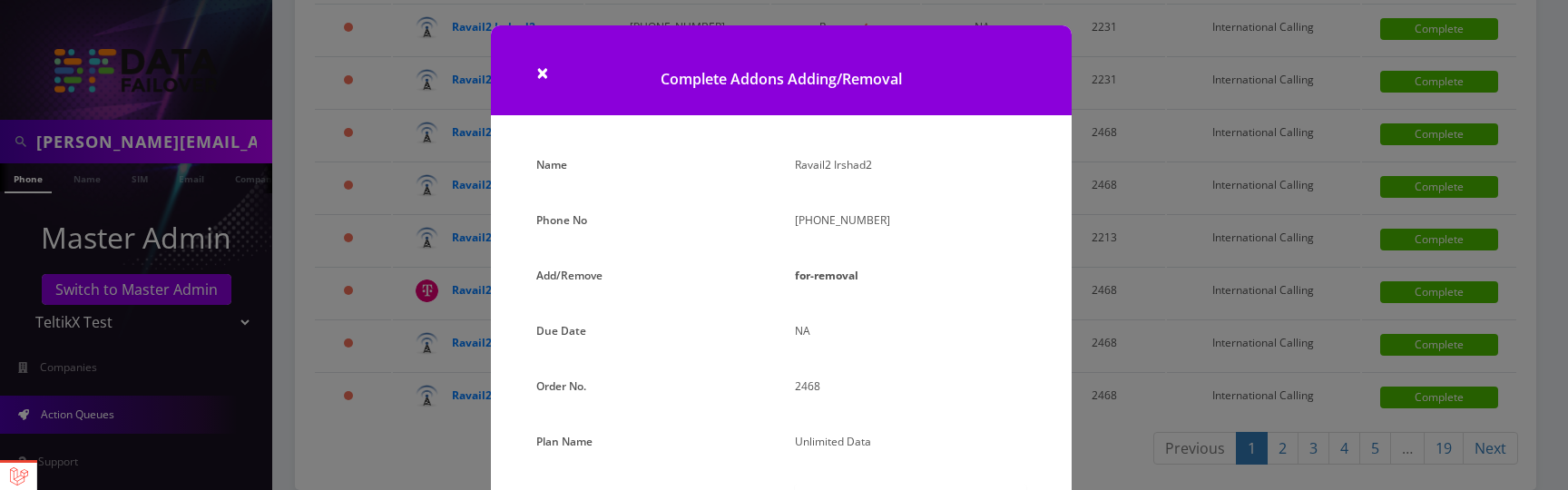
scroll to position [187, 0]
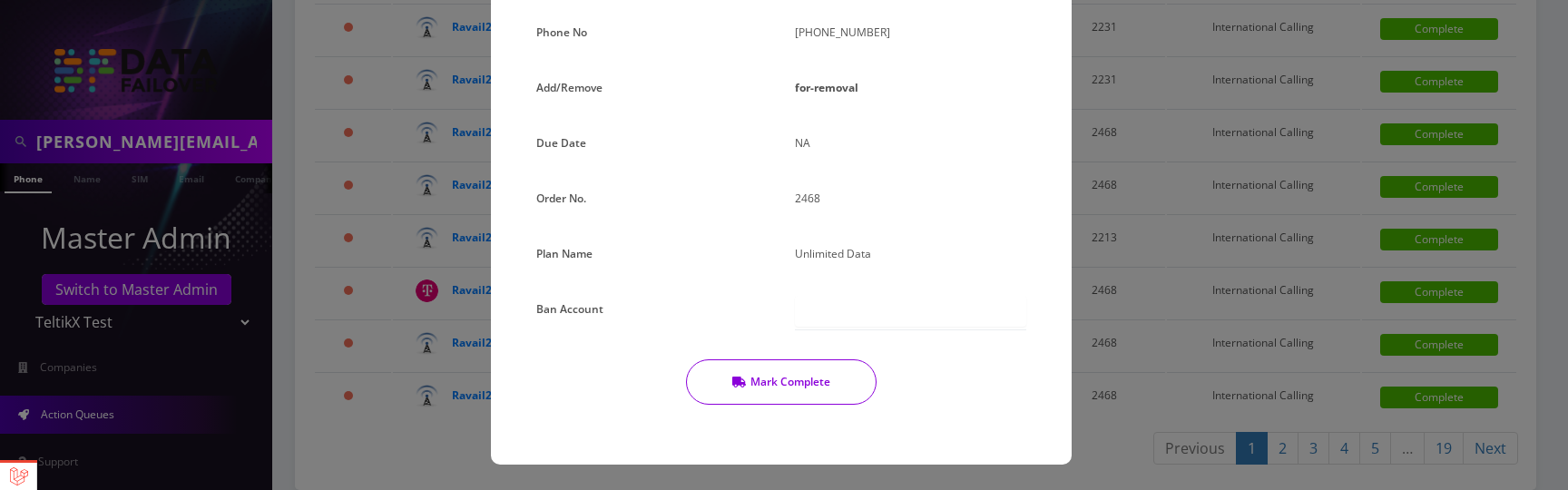
click at [821, 374] on button "Mark Complete" at bounding box center [781, 381] width 190 height 45
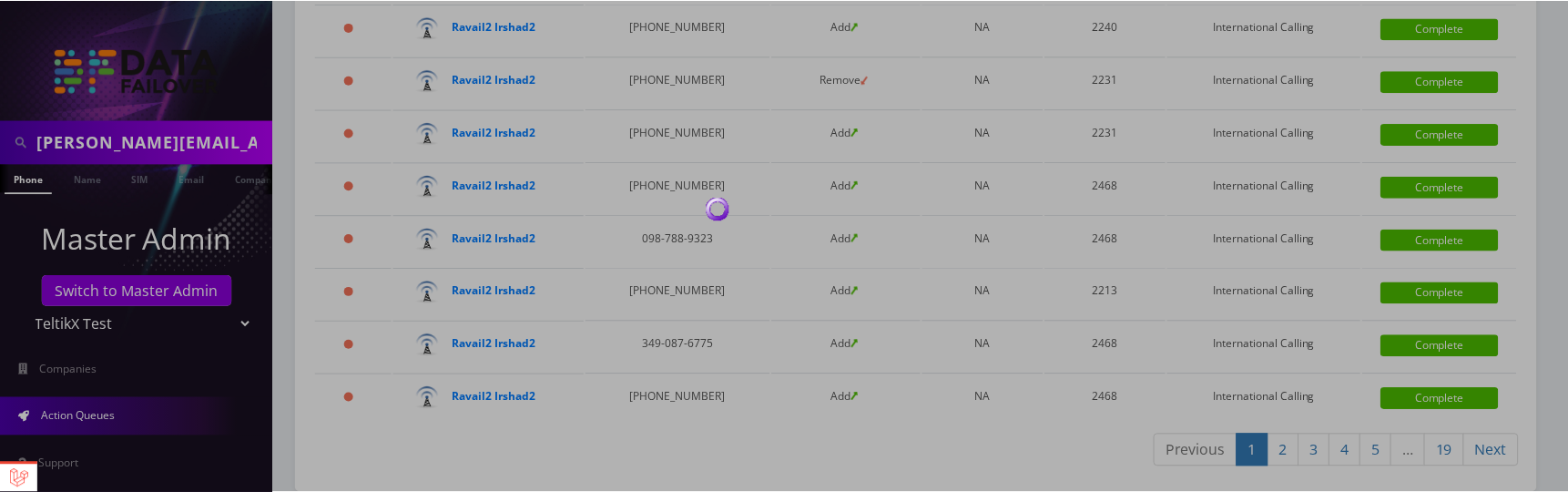
scroll to position [3667, 0]
